Goal: Task Accomplishment & Management: Manage account settings

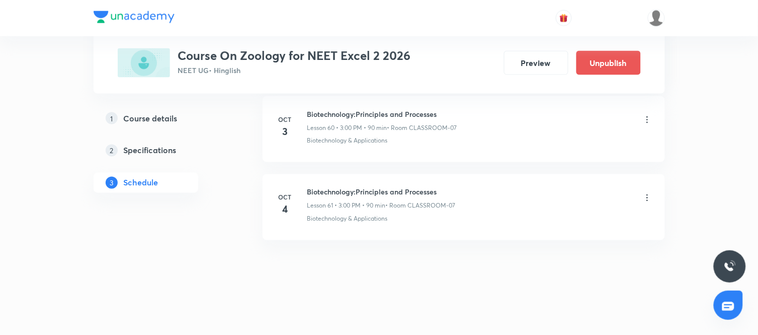
click at [647, 199] on icon at bounding box center [648, 198] width 10 height 10
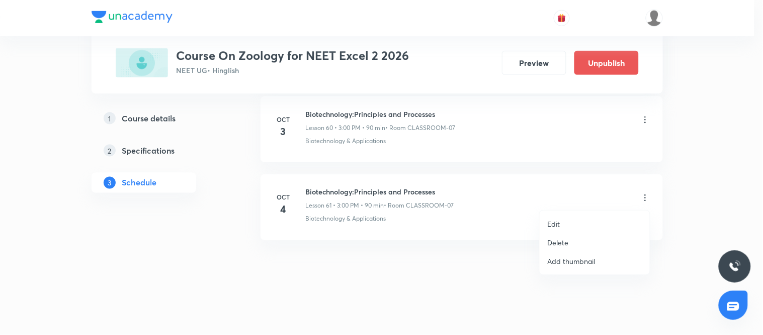
click at [554, 223] on p "Edit" at bounding box center [554, 223] width 13 height 11
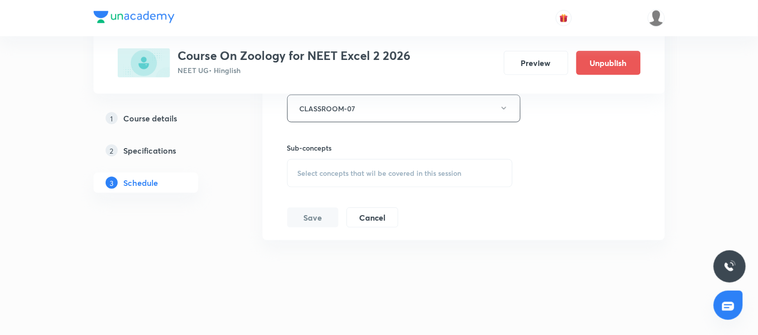
click at [381, 175] on span "Select concepts that wil be covered in this session" at bounding box center [380, 173] width 164 height 8
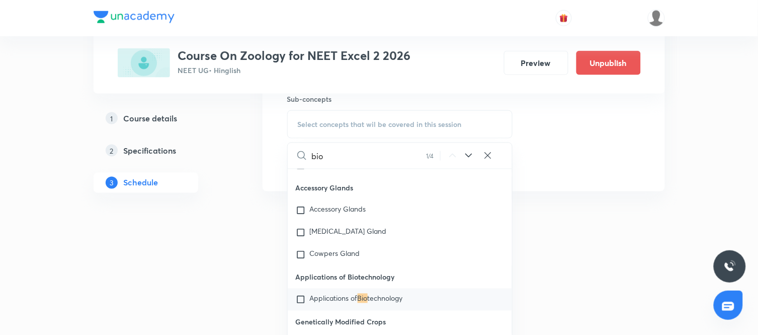
scroll to position [5194, 0]
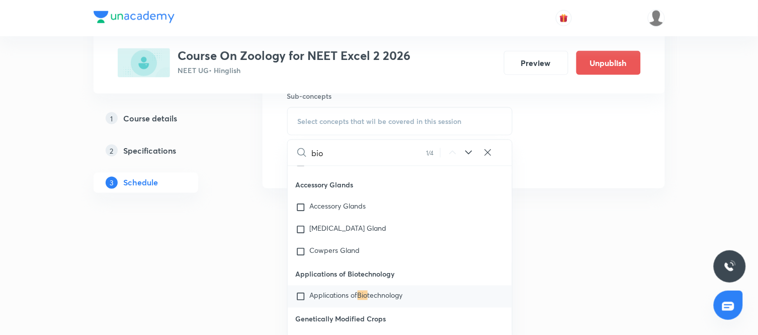
type input "bio"
click at [385, 295] on div "Applications of Bio technology" at bounding box center [400, 296] width 225 height 22
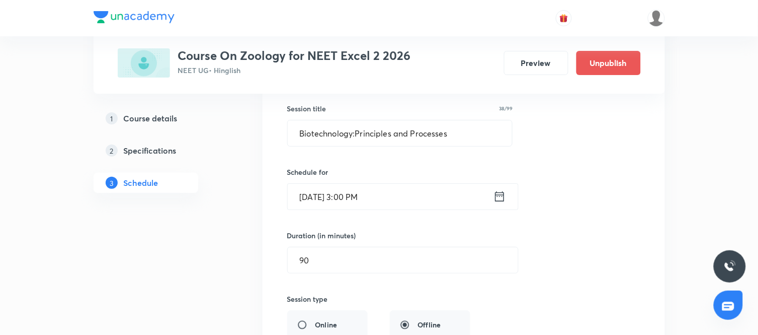
scroll to position [4859, 0]
click at [468, 140] on input "Biotechnology:Principles and Processes" at bounding box center [400, 134] width 225 height 26
type input "Biotechnology and its Application"
click at [552, 205] on div "Session title 33/99 Biotechnology and its Application ​ Schedule for Oct 4, 202…" at bounding box center [463, 303] width 353 height 438
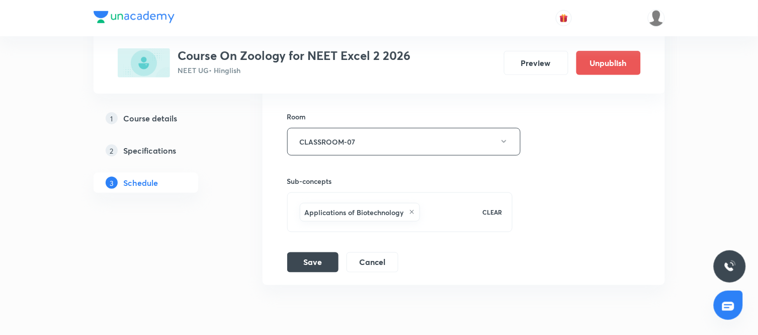
scroll to position [5110, 0]
click at [312, 271] on button "Save" at bounding box center [312, 261] width 51 height 20
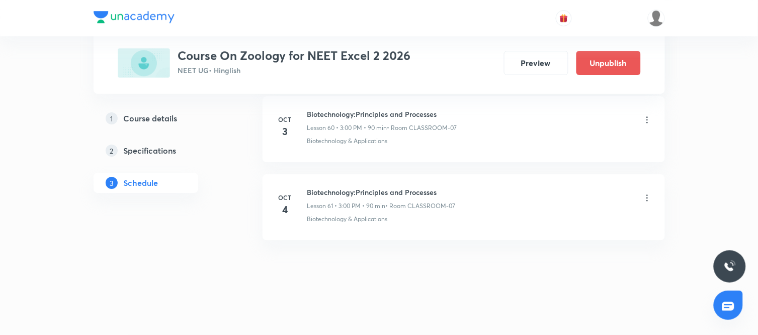
scroll to position [4772, 0]
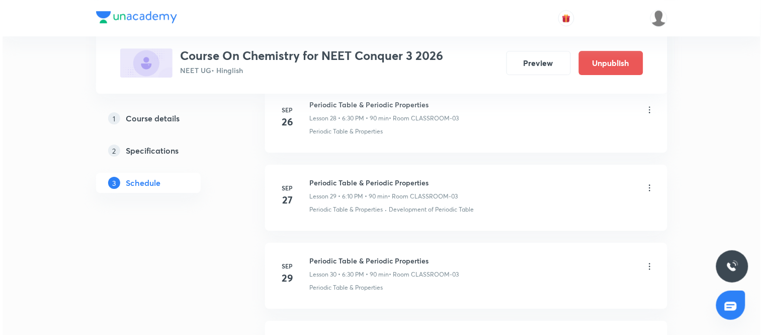
scroll to position [3060, 0]
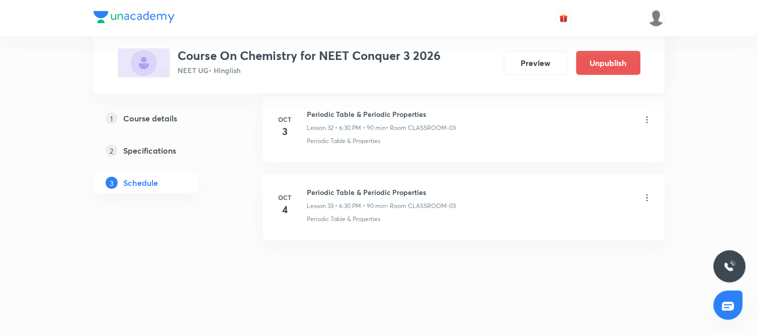
click at [647, 195] on icon at bounding box center [648, 197] width 2 height 7
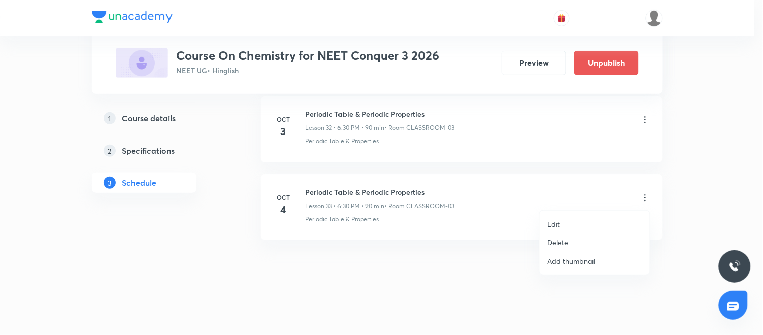
click at [557, 222] on p "Edit" at bounding box center [554, 223] width 13 height 11
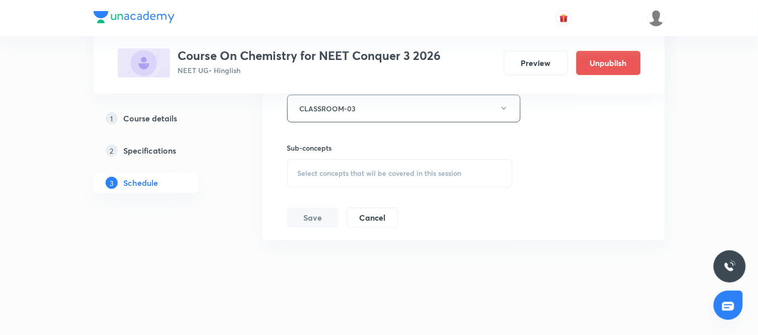
click at [389, 179] on div "Select concepts that wil be covered in this session" at bounding box center [400, 173] width 226 height 28
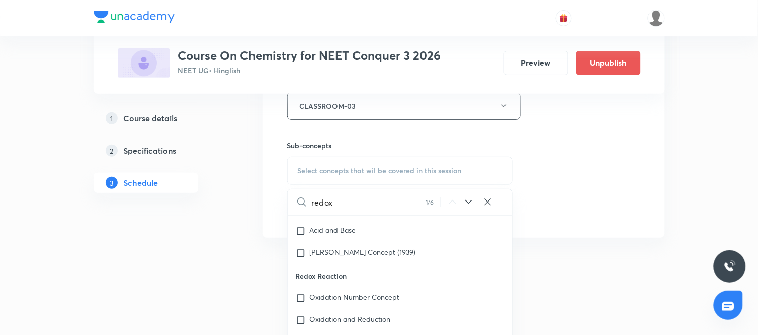
scroll to position [3623, 0]
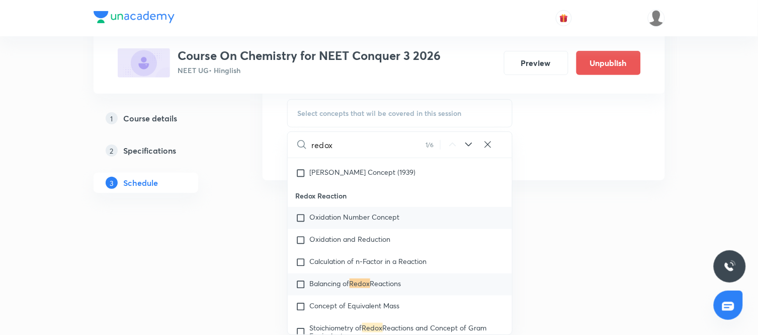
type input "redox"
click at [346, 221] on span "Oxidation Number Concept" at bounding box center [355, 217] width 90 height 10
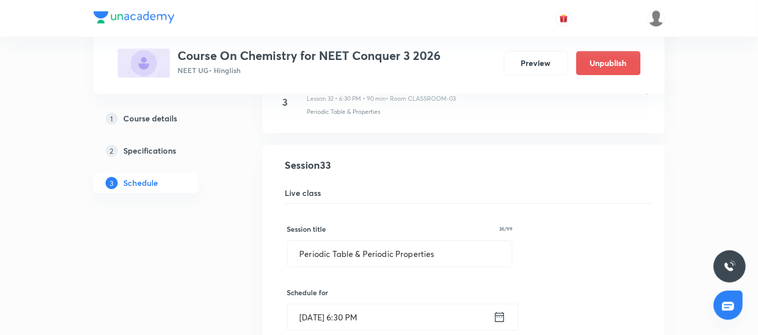
scroll to position [2558, 0]
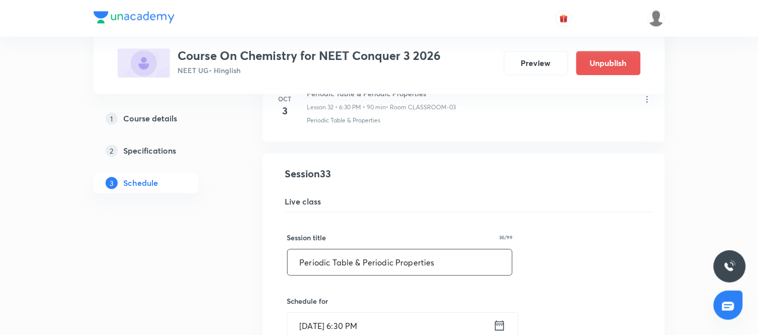
click at [455, 259] on input "Periodic Table & Periodic Properties" at bounding box center [400, 262] width 225 height 26
type input "Redox Reaction"
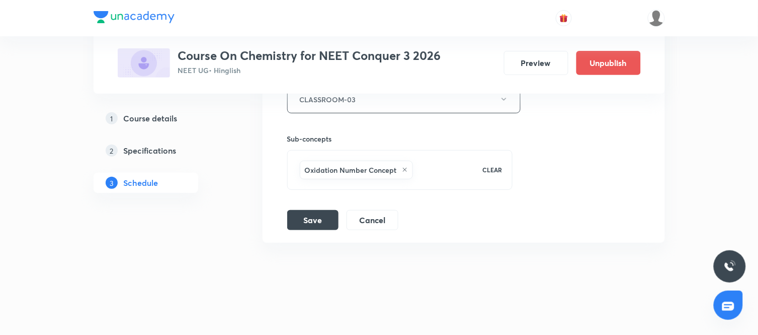
scroll to position [2980, 0]
click at [325, 217] on button "Save" at bounding box center [312, 217] width 51 height 20
